Goal: Task Accomplishment & Management: Manage account settings

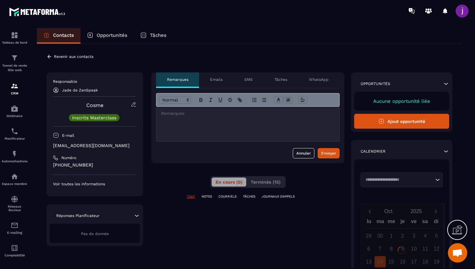
click at [46, 55] on div "**********" at bounding box center [250, 211] width 426 height 335
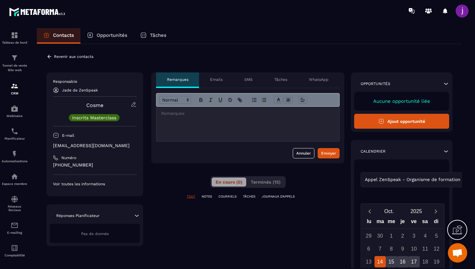
click at [48, 58] on icon at bounding box center [50, 57] width 6 height 6
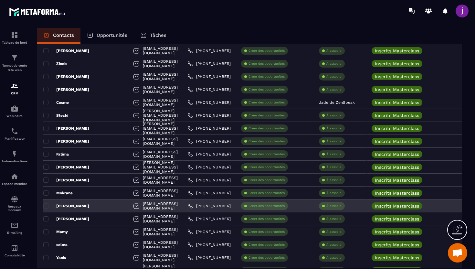
scroll to position [1075, 0]
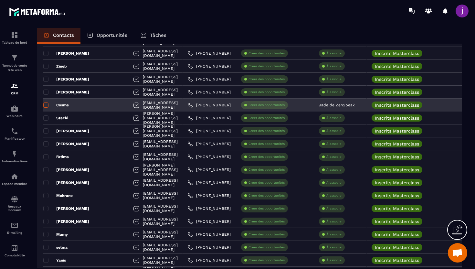
click at [45, 104] on span at bounding box center [45, 105] width 5 height 5
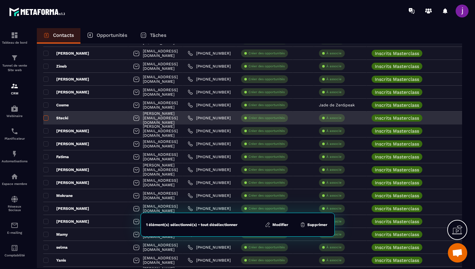
click at [47, 117] on span at bounding box center [45, 117] width 5 height 5
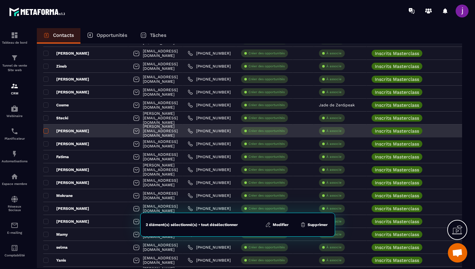
click at [46, 132] on span at bounding box center [45, 130] width 5 height 5
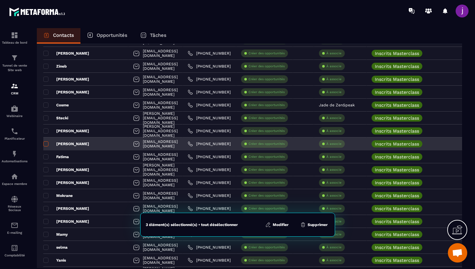
click at [45, 142] on span at bounding box center [45, 143] width 5 height 5
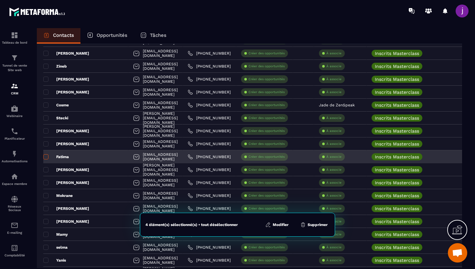
click at [46, 156] on span at bounding box center [45, 156] width 5 height 5
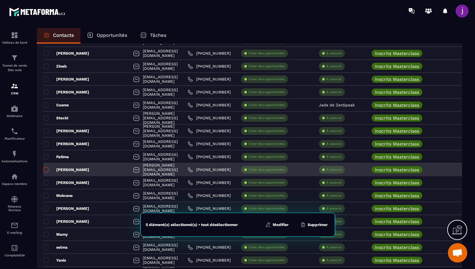
click at [47, 171] on span at bounding box center [45, 169] width 5 height 5
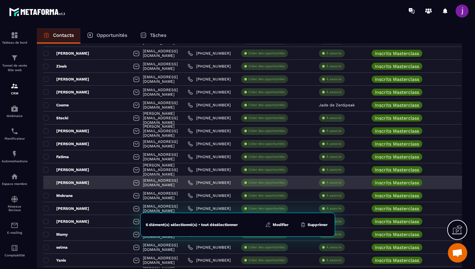
click at [47, 187] on div "[PERSON_NAME]" at bounding box center [85, 182] width 85 height 13
